Goal: Information Seeking & Learning: Check status

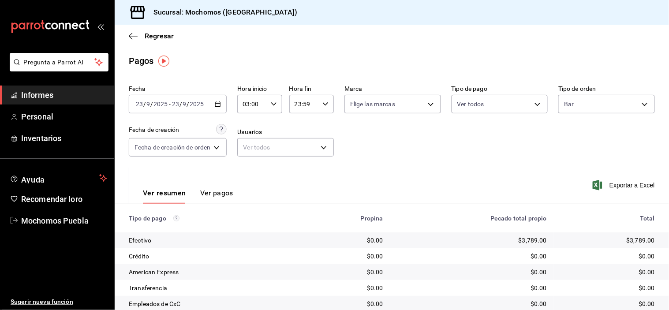
click at [406, 36] on div "Regresar" at bounding box center [392, 36] width 554 height 22
click at [131, 35] on icon "button" at bounding box center [133, 36] width 9 height 8
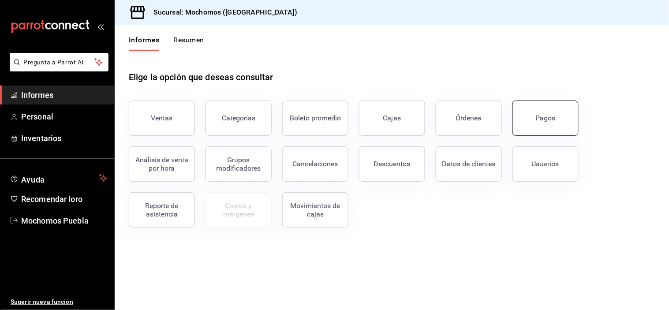
click at [557, 119] on button "Pagos" at bounding box center [546, 118] width 66 height 35
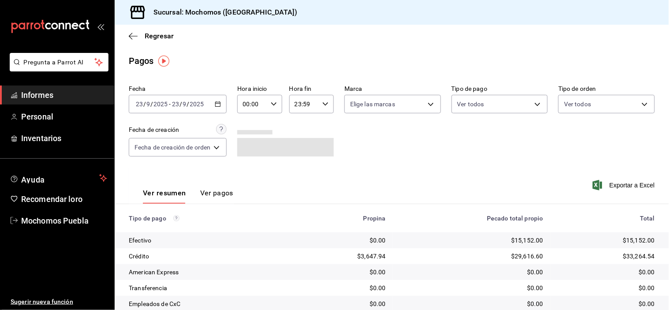
click at [266, 101] on input "00:00" at bounding box center [252, 104] width 30 height 18
click at [250, 134] on font "05" at bounding box center [249, 134] width 7 height 7
type input "05:00"
click at [449, 153] on div at bounding box center [334, 155] width 669 height 310
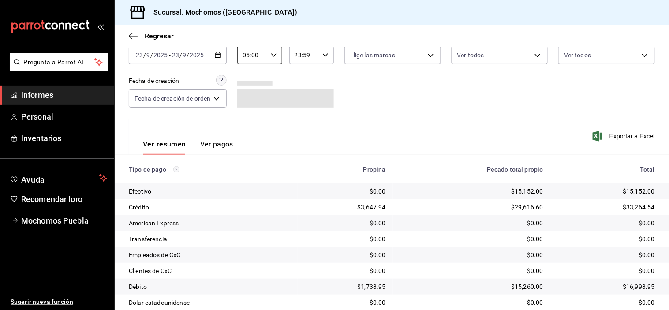
scroll to position [95, 0]
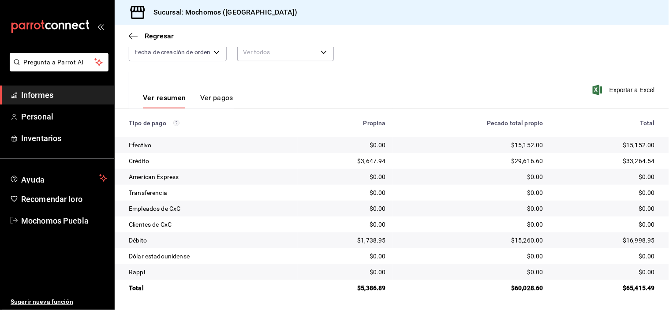
drag, startPoint x: 431, startPoint y: 63, endPoint x: 359, endPoint y: 65, distance: 71.9
click at [431, 63] on div "Fecha [DATE] [DATE] - [DATE] [DATE] Hora inicio 05:00 Hora inicio Hora fin 23:5…" at bounding box center [392, 29] width 526 height 86
click at [134, 34] on icon "button" at bounding box center [133, 36] width 9 height 8
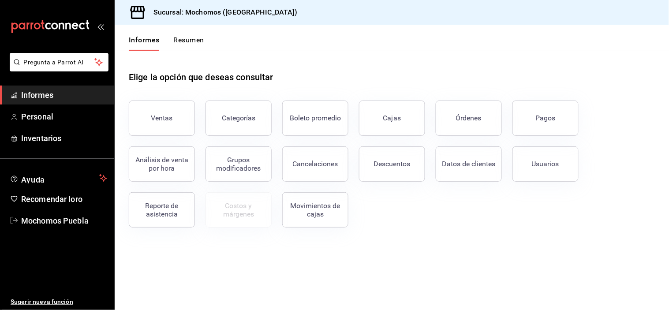
click at [457, 122] on button "Órdenes" at bounding box center [469, 118] width 66 height 35
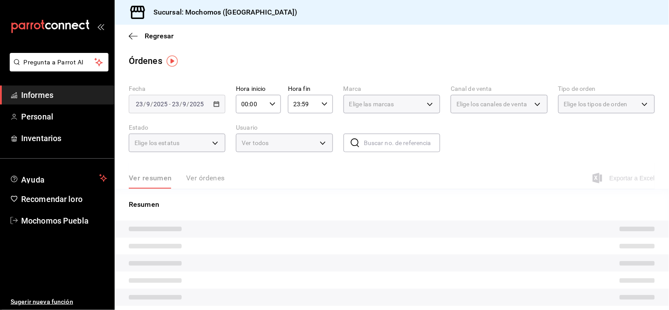
click at [270, 105] on icon "button" at bounding box center [273, 104] width 6 height 6
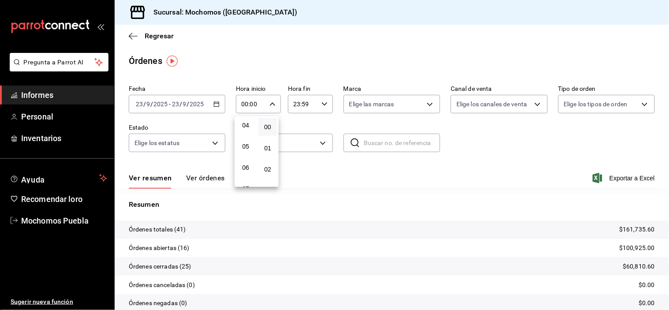
scroll to position [98, 0]
click at [250, 132] on button "05" at bounding box center [245, 135] width 19 height 18
type input "05:00"
click at [524, 154] on div at bounding box center [334, 155] width 669 height 310
click at [209, 181] on font "Ver órdenes" at bounding box center [205, 178] width 39 height 8
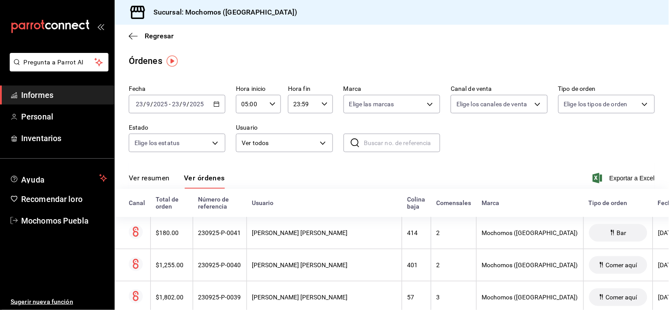
click at [35, 89] on span "Informes" at bounding box center [64, 95] width 86 height 12
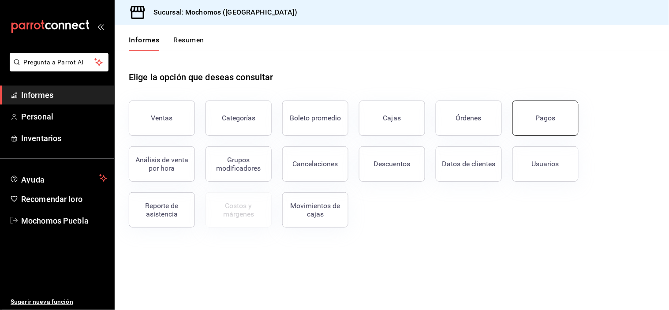
click at [563, 130] on button "Pagos" at bounding box center [546, 118] width 66 height 35
